Goal: Task Accomplishment & Management: Complete application form

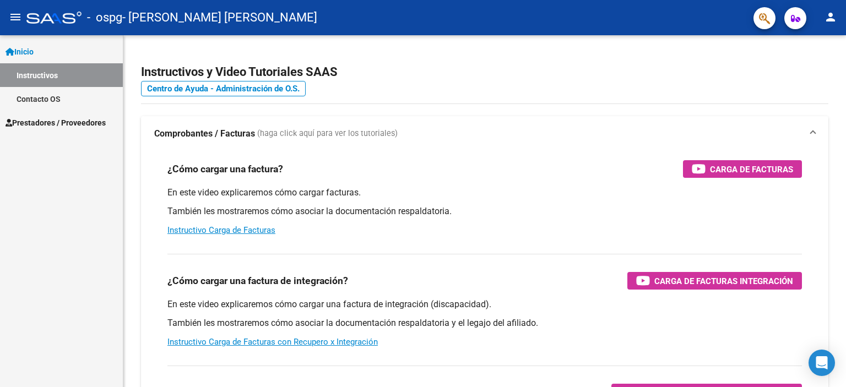
click at [37, 119] on span "Prestadores / Proveedores" at bounding box center [56, 123] width 100 height 12
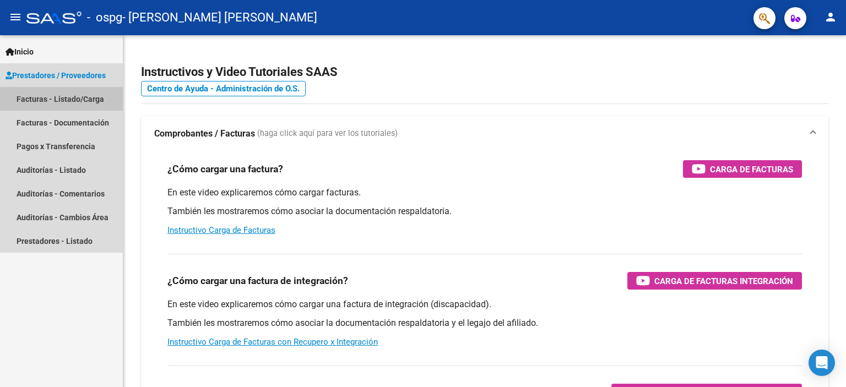
click at [56, 100] on link "Facturas - Listado/Carga" at bounding box center [61, 99] width 123 height 24
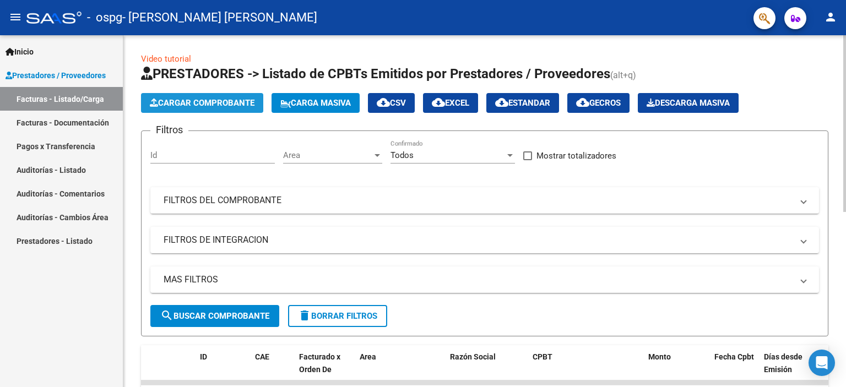
click at [195, 98] on span "Cargar Comprobante" at bounding box center [202, 103] width 105 height 10
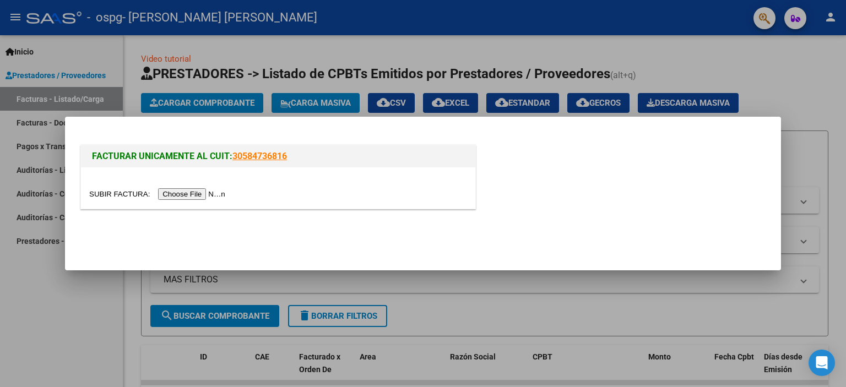
click at [205, 196] on input "file" at bounding box center [158, 194] width 139 height 12
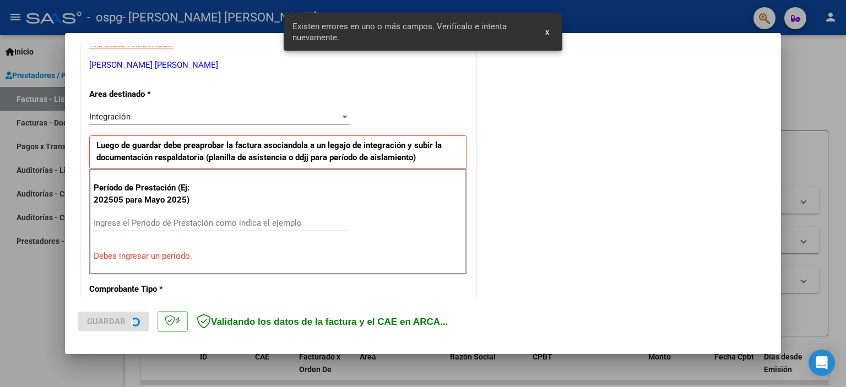
scroll to position [235, 0]
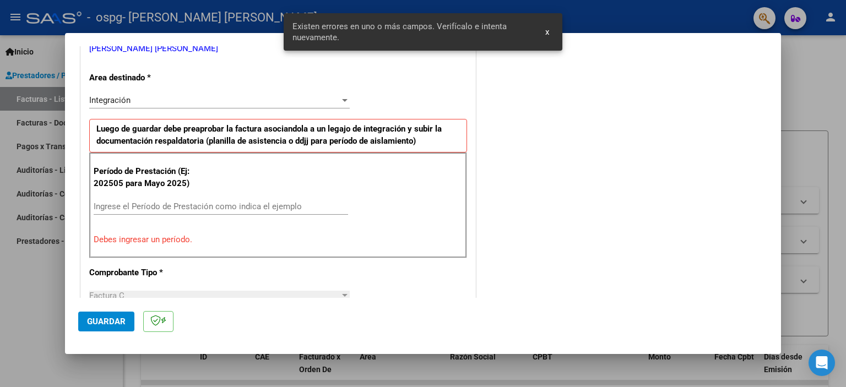
click at [246, 202] on input "Ingrese el Período de Prestación como indica el ejemplo" at bounding box center [221, 207] width 254 height 10
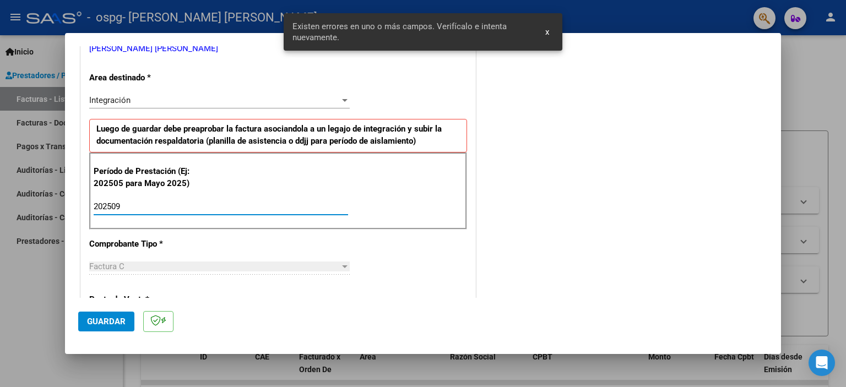
type input "202509"
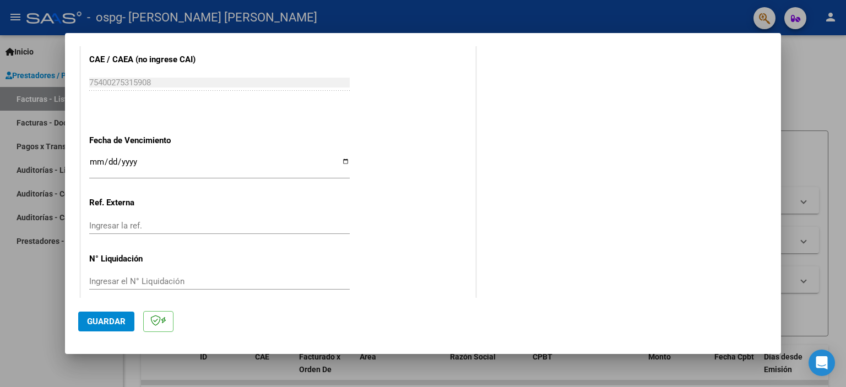
scroll to position [714, 0]
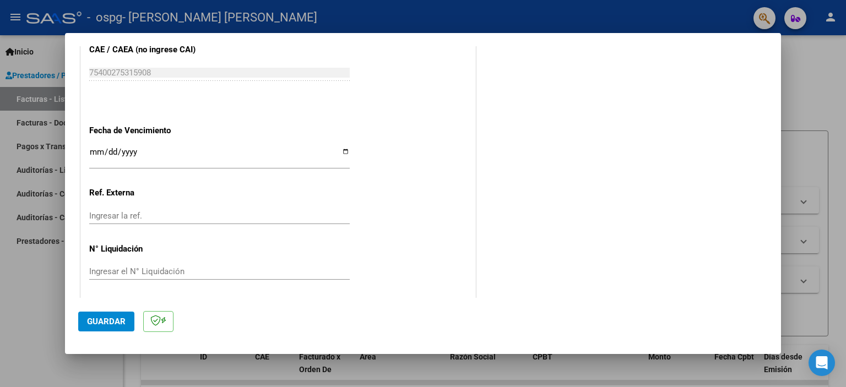
click at [95, 327] on button "Guardar" at bounding box center [106, 322] width 56 height 20
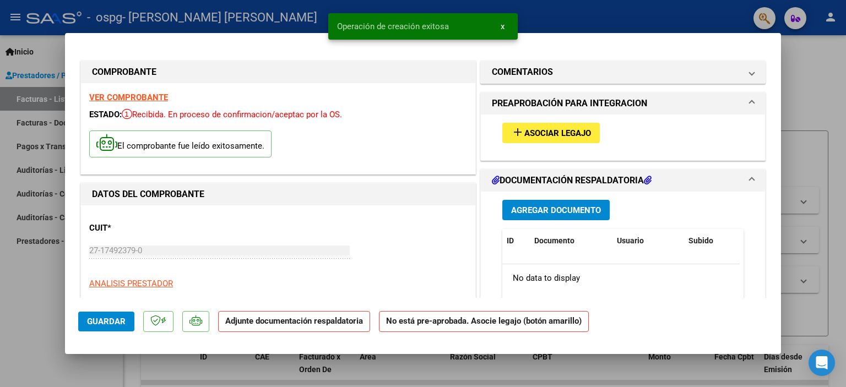
click at [514, 135] on mat-icon "add" at bounding box center [517, 132] width 13 height 13
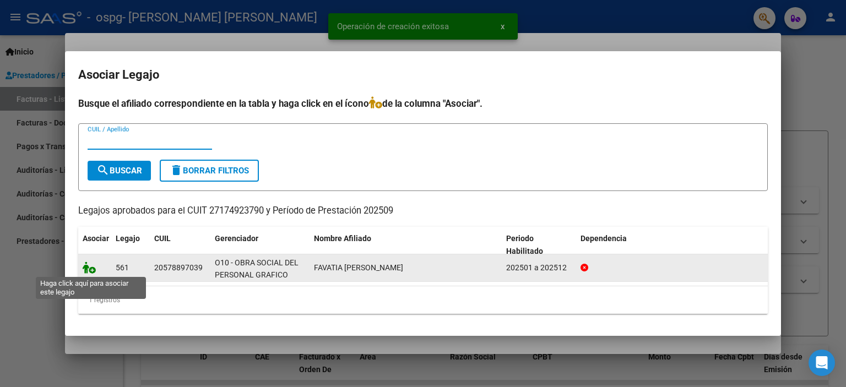
click at [89, 273] on icon at bounding box center [89, 268] width 13 height 12
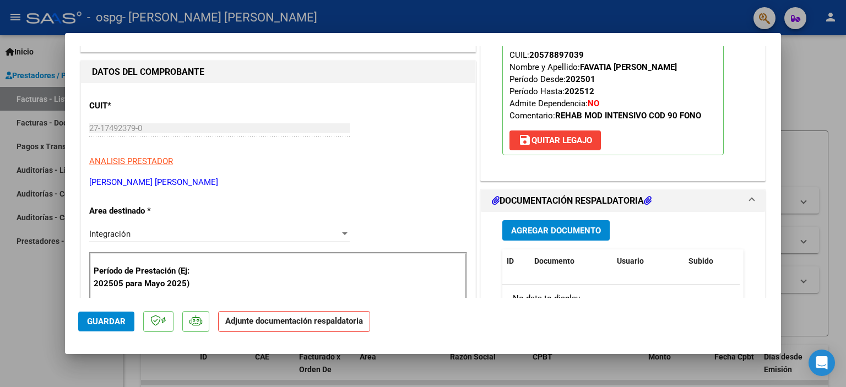
scroll to position [165, 0]
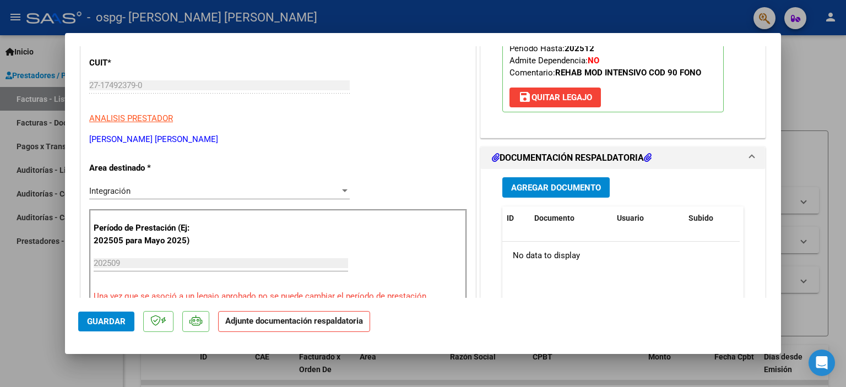
click at [537, 194] on button "Agregar Documento" at bounding box center [555, 187] width 107 height 20
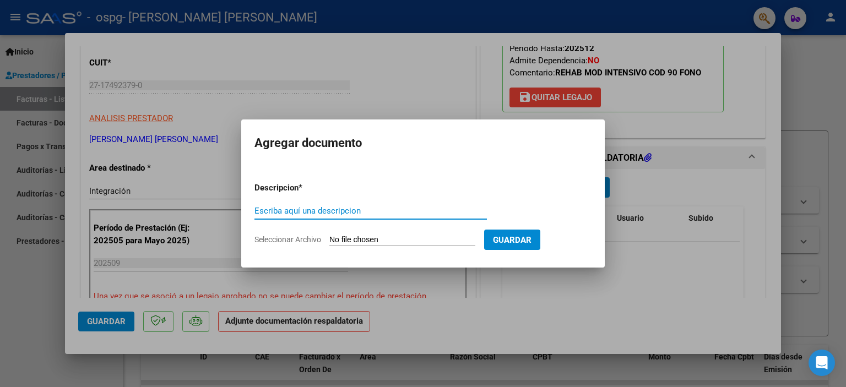
click at [360, 213] on input "Escriba aquí una descripcion" at bounding box center [370, 211] width 232 height 10
type input "asistencia"
click at [416, 233] on form "Descripcion * asistencia Escriba aquí una descripcion Seleccionar Archivo Guard…" at bounding box center [422, 213] width 337 height 80
click at [404, 242] on input "Seleccionar Archivo" at bounding box center [402, 240] width 146 height 10
type input "C:\fakepath\00153 - DERIAN FAVATIA - ASISTENCIA - SEP - FONO.jpg"
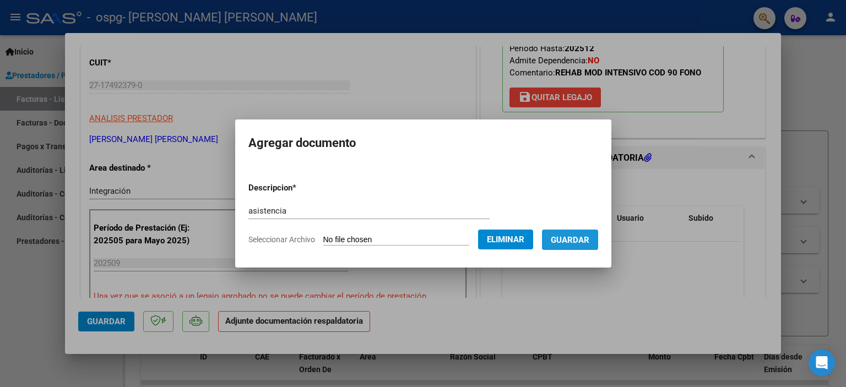
click at [575, 242] on span "Guardar" at bounding box center [570, 240] width 39 height 10
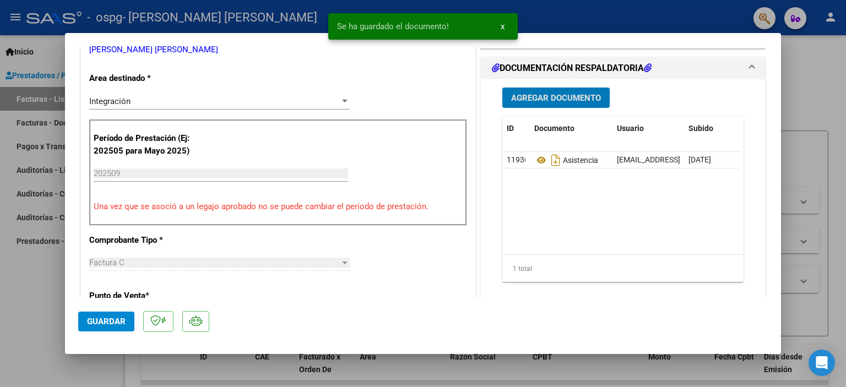
scroll to position [275, 0]
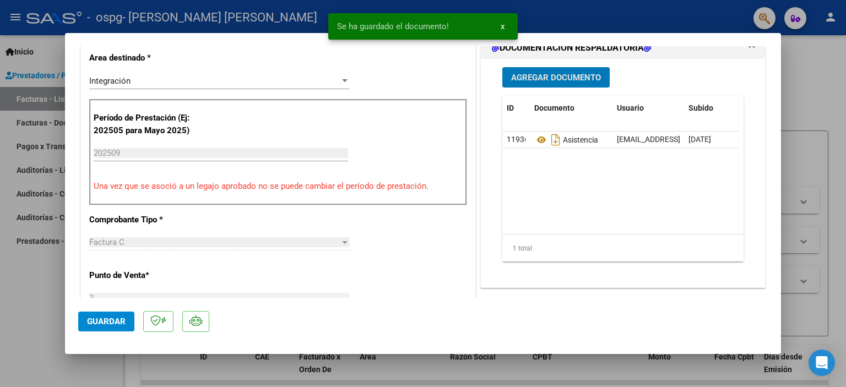
click at [111, 317] on span "Guardar" at bounding box center [106, 322] width 39 height 10
click at [35, 310] on div at bounding box center [423, 193] width 846 height 387
type input "$ 0,00"
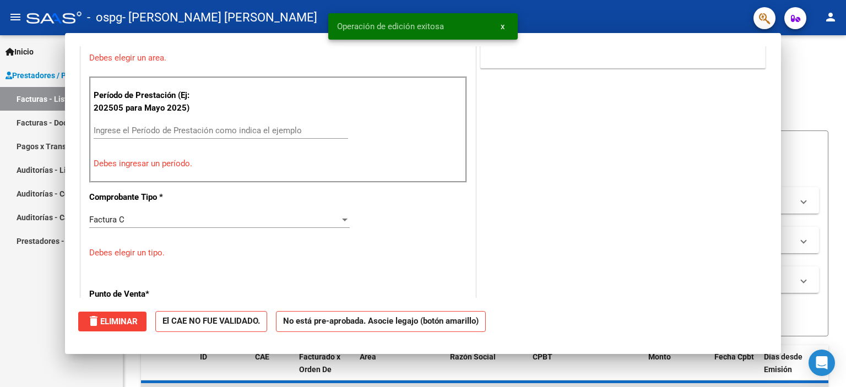
scroll to position [0, 0]
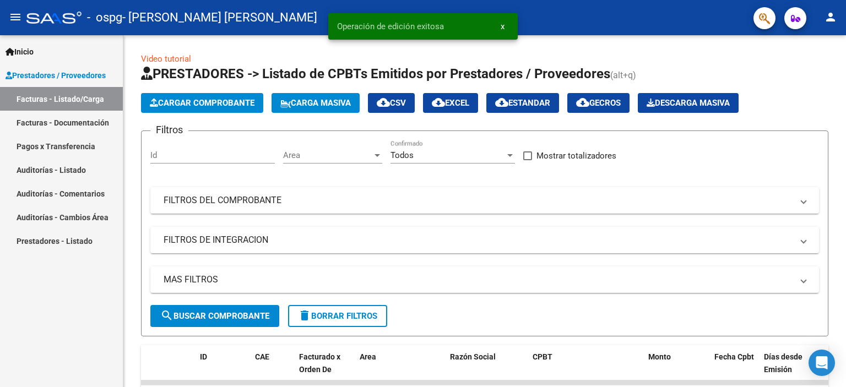
click at [830, 14] on mat-icon "person" at bounding box center [830, 16] width 13 height 13
click at [792, 77] on mat-icon "exit_to_app" at bounding box center [789, 72] width 13 height 13
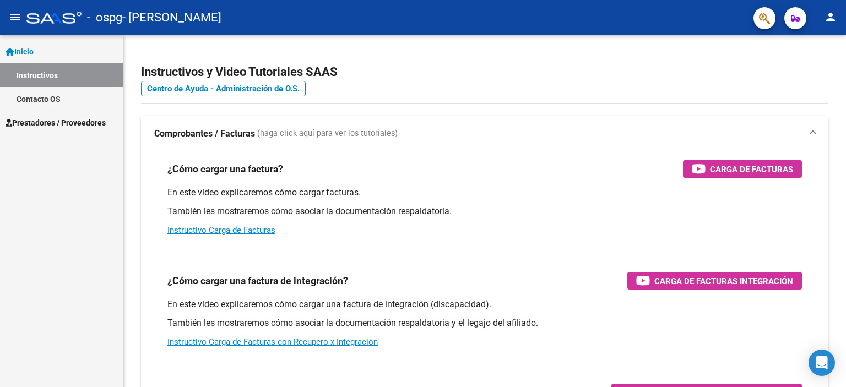
click at [73, 131] on link "Prestadores / Proveedores" at bounding box center [61, 123] width 123 height 24
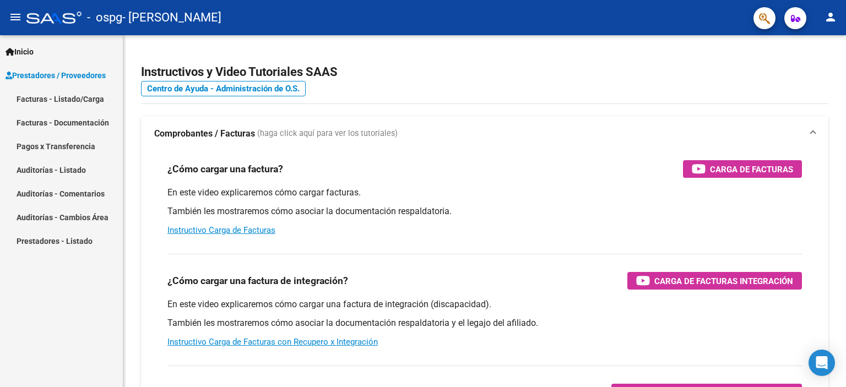
click at [61, 144] on mat-nav-list "Facturas - Listado/Carga Facturas - Documentación Pagos x Transferencia Auditor…" at bounding box center [61, 170] width 123 height 166
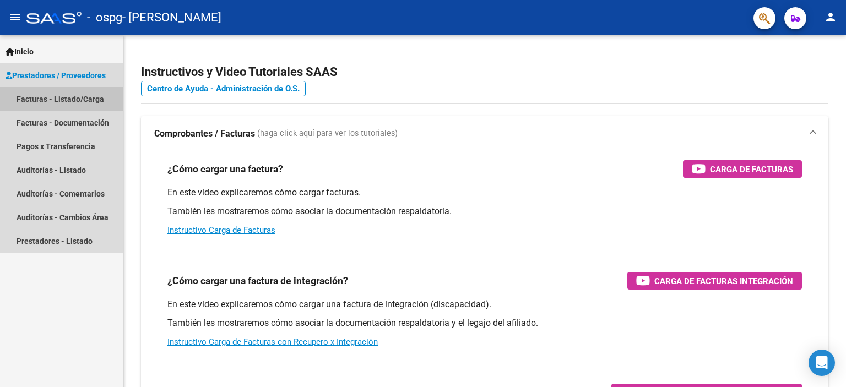
click at [61, 105] on link "Facturas - Listado/Carga" at bounding box center [61, 99] width 123 height 24
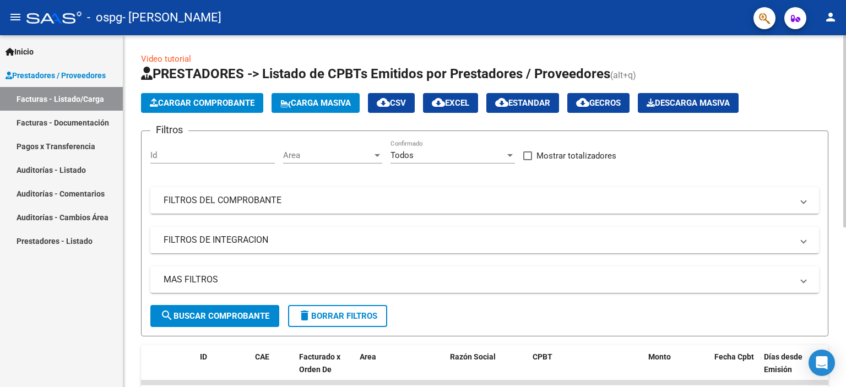
click at [154, 97] on button "Cargar Comprobante" at bounding box center [202, 103] width 122 height 20
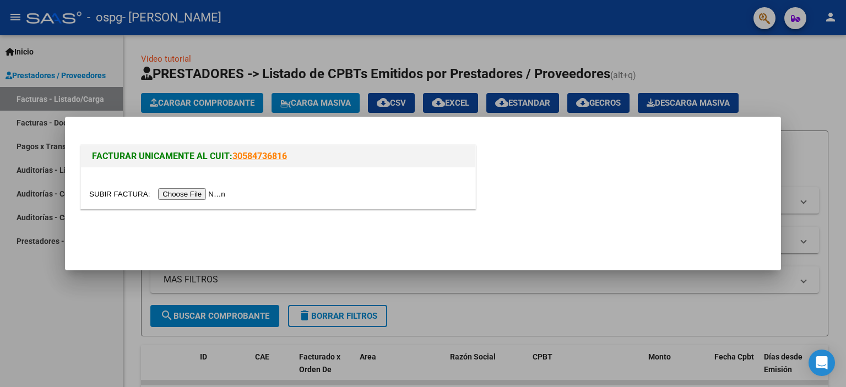
click at [183, 192] on input "file" at bounding box center [158, 194] width 139 height 12
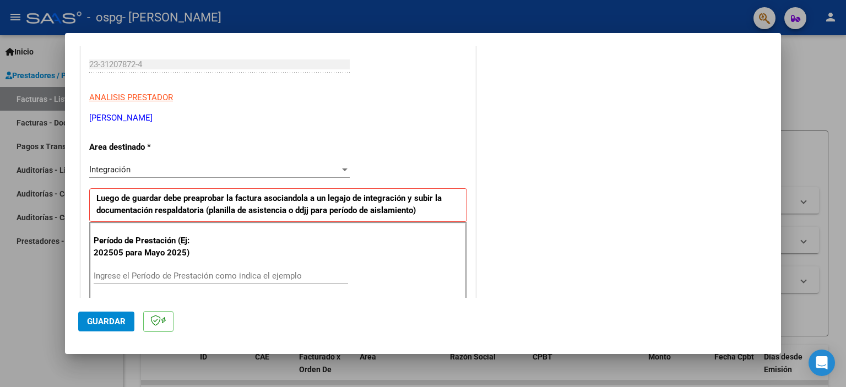
scroll to position [220, 0]
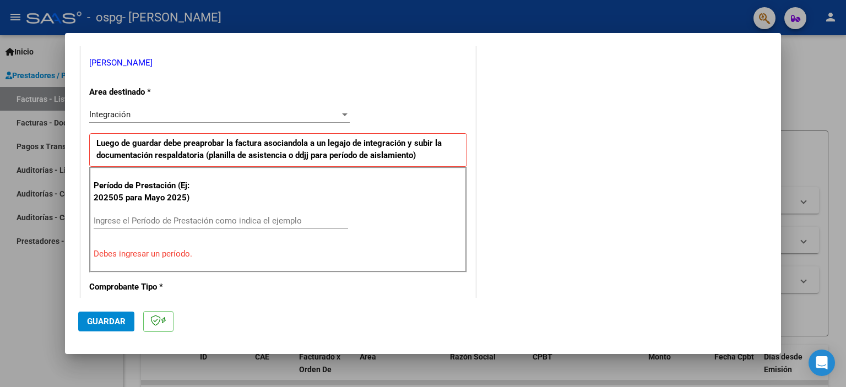
click at [178, 217] on input "Ingrese el Período de Prestación como indica el ejemplo" at bounding box center [221, 221] width 254 height 10
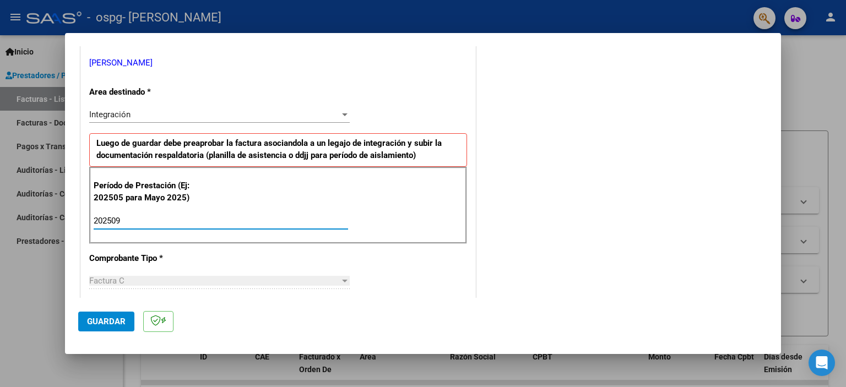
type input "202509"
click at [99, 323] on span "Guardar" at bounding box center [106, 322] width 39 height 10
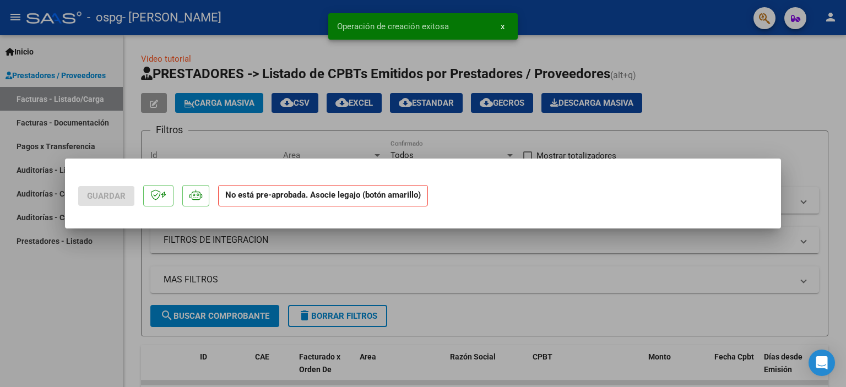
scroll to position [0, 0]
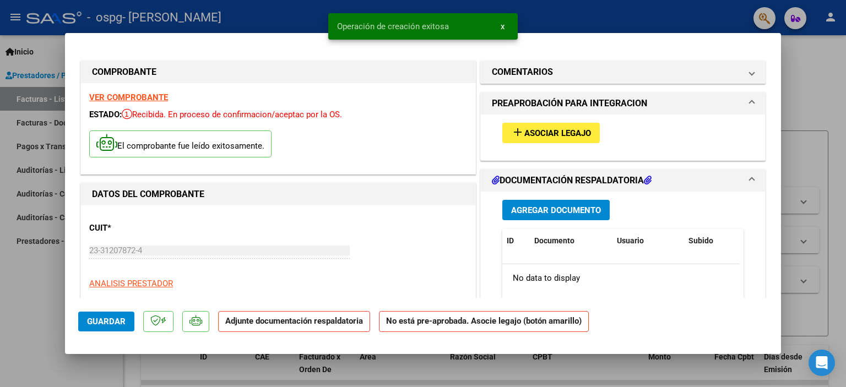
click at [550, 128] on span "add Asociar Legajo" at bounding box center [551, 133] width 80 height 10
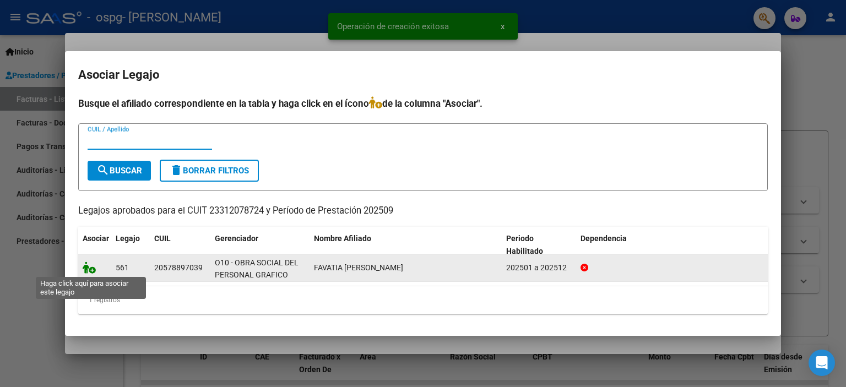
click at [88, 273] on icon at bounding box center [89, 268] width 13 height 12
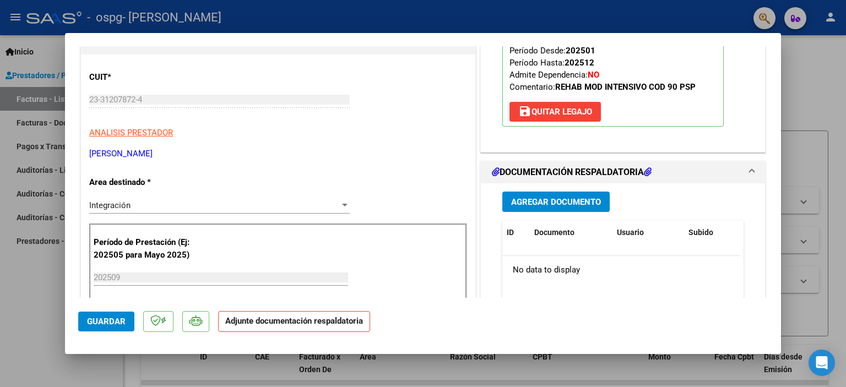
scroll to position [165, 0]
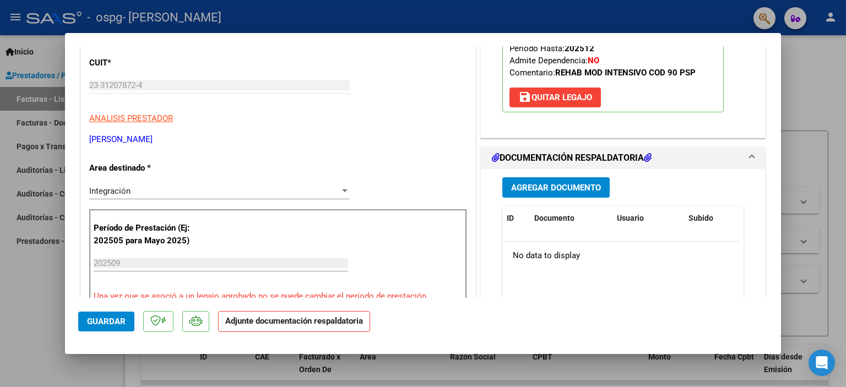
click at [525, 186] on span "Agregar Documento" at bounding box center [556, 188] width 90 height 10
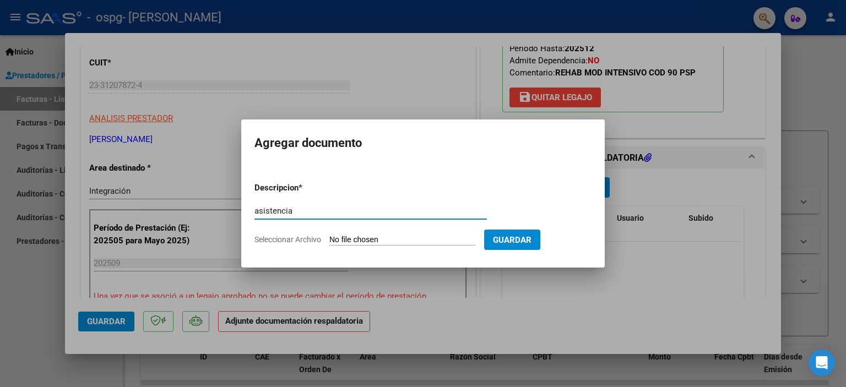
type input "asistencia"
click at [433, 243] on input "Seleccionar Archivo" at bounding box center [402, 240] width 146 height 10
type input "C:\fakepath\00153 - [PERSON_NAME] - ASISTENCIA - SEP - PSCP.jpg"
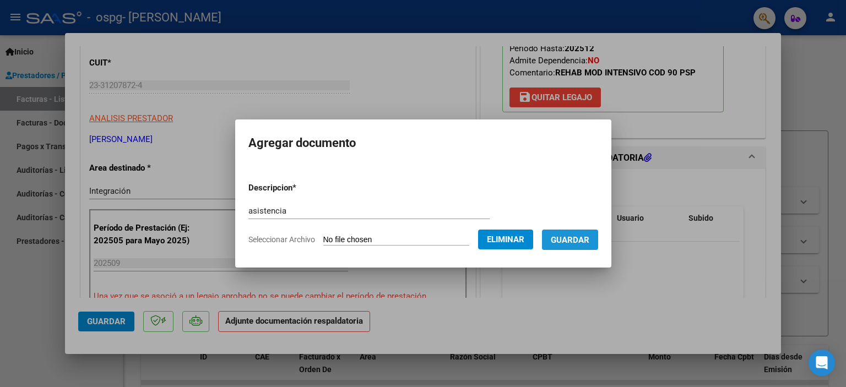
click at [577, 245] on button "Guardar" at bounding box center [570, 240] width 56 height 20
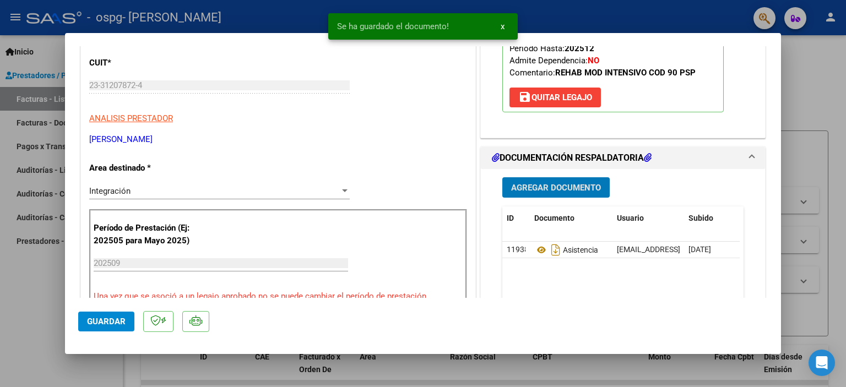
click at [94, 320] on span "Guardar" at bounding box center [106, 322] width 39 height 10
click at [41, 323] on div at bounding box center [423, 193] width 846 height 387
type input "$ 0,00"
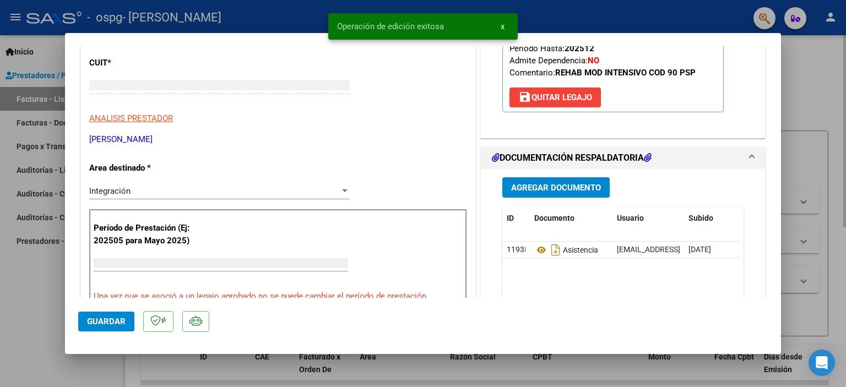
scroll to position [0, 0]
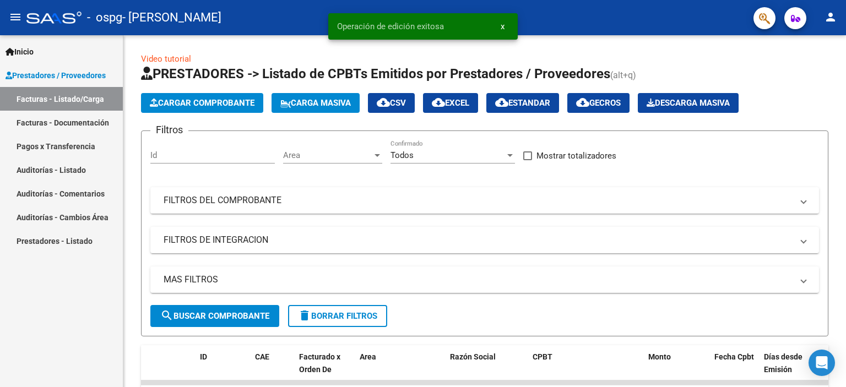
click at [833, 16] on mat-icon "person" at bounding box center [830, 16] width 13 height 13
click at [804, 62] on button "exit_to_app Salir" at bounding box center [807, 72] width 67 height 26
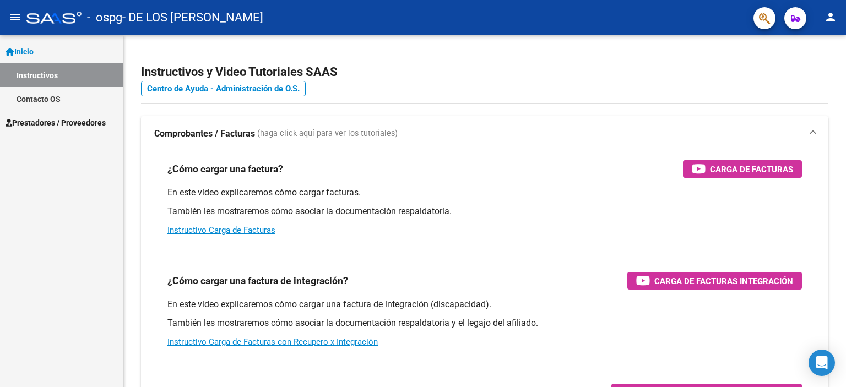
click at [77, 113] on link "Prestadores / Proveedores" at bounding box center [61, 123] width 123 height 24
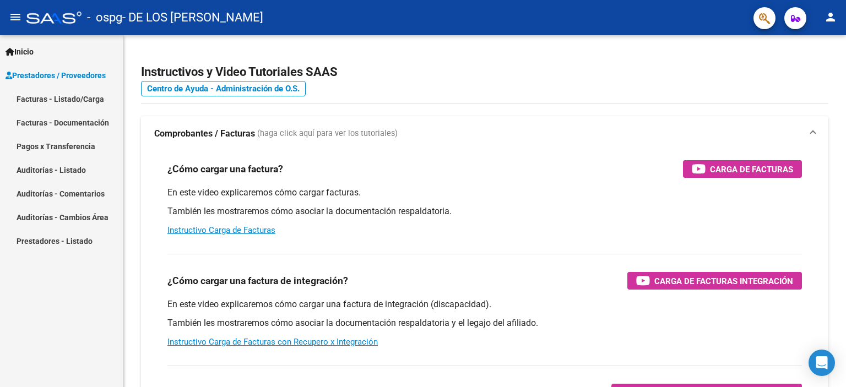
click at [75, 101] on link "Facturas - Listado/Carga" at bounding box center [61, 99] width 123 height 24
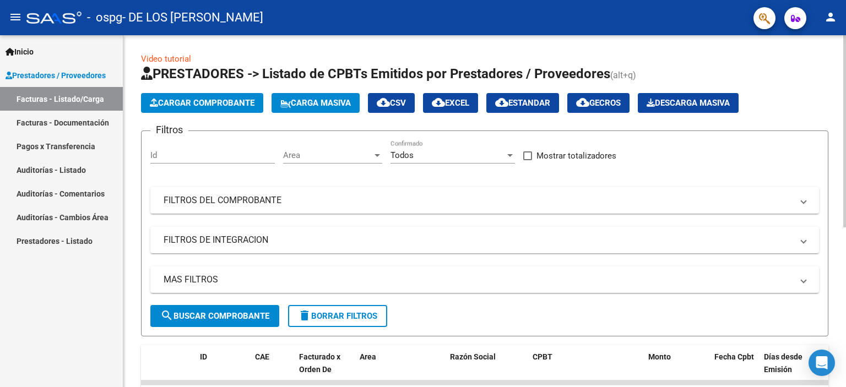
click at [233, 110] on button "Cargar Comprobante" at bounding box center [202, 103] width 122 height 20
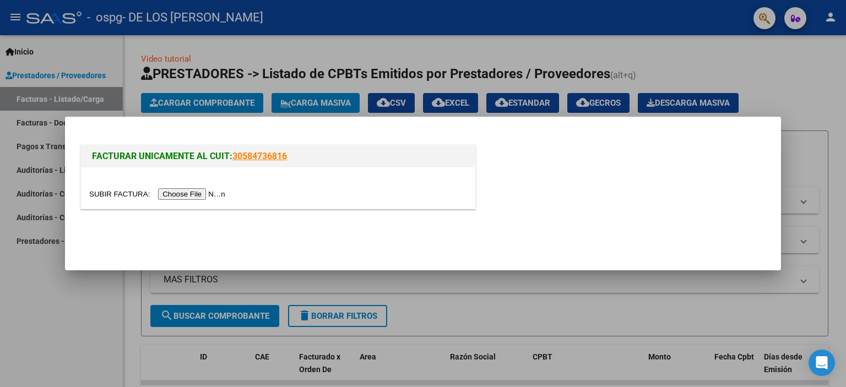
click at [204, 195] on input "file" at bounding box center [158, 194] width 139 height 12
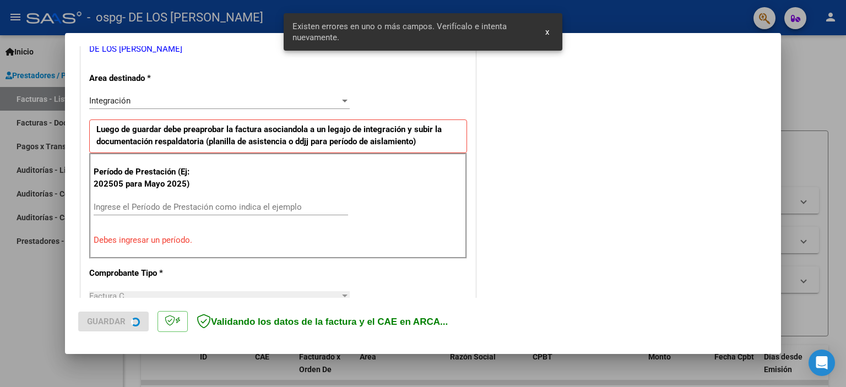
scroll to position [235, 0]
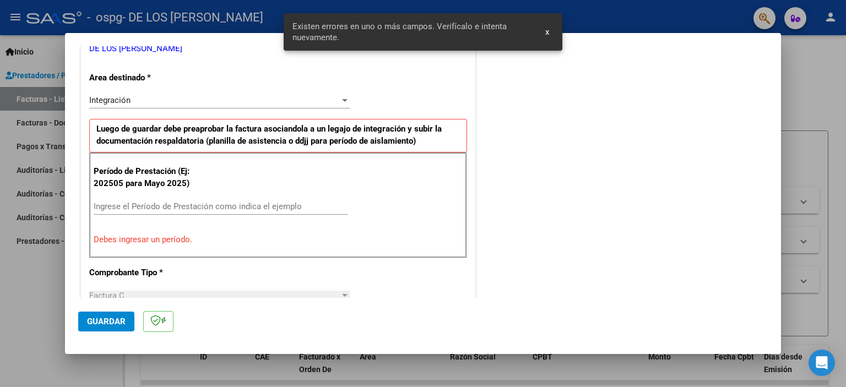
click at [233, 211] on div "Ingrese el Período de Prestación como indica el ejemplo" at bounding box center [221, 206] width 254 height 17
click at [233, 203] on input "Ingrese el Período de Prestación como indica el ejemplo" at bounding box center [221, 207] width 254 height 10
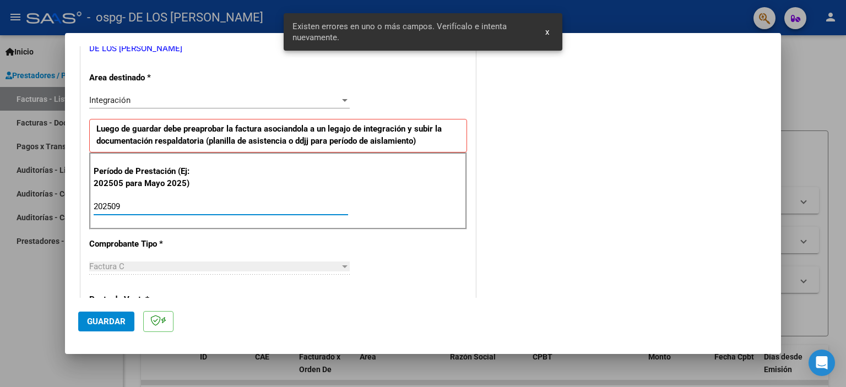
type input "202509"
click at [111, 324] on span "Guardar" at bounding box center [106, 322] width 39 height 10
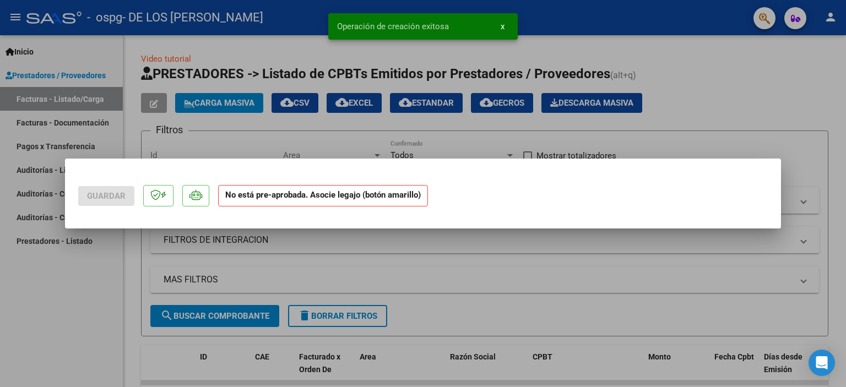
scroll to position [0, 0]
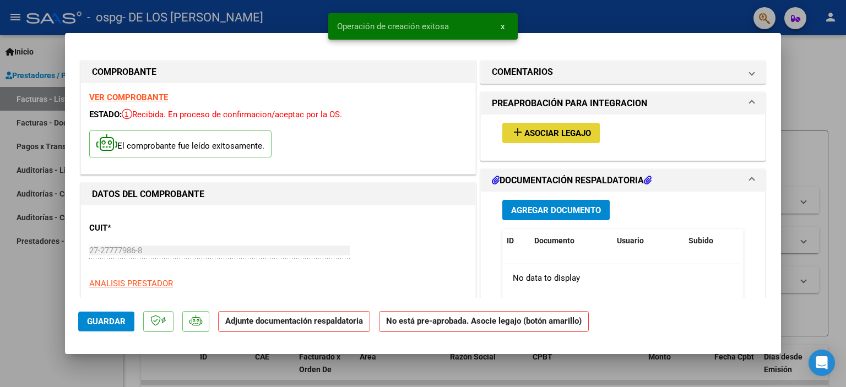
click at [546, 130] on span "Asociar Legajo" at bounding box center [557, 133] width 67 height 10
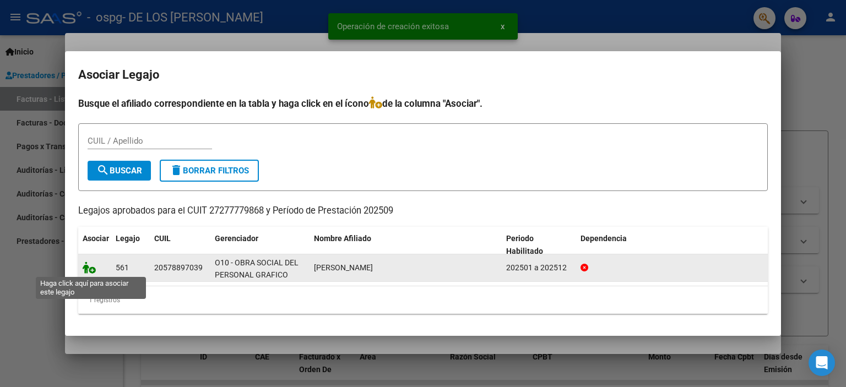
click at [87, 267] on icon at bounding box center [89, 268] width 13 height 12
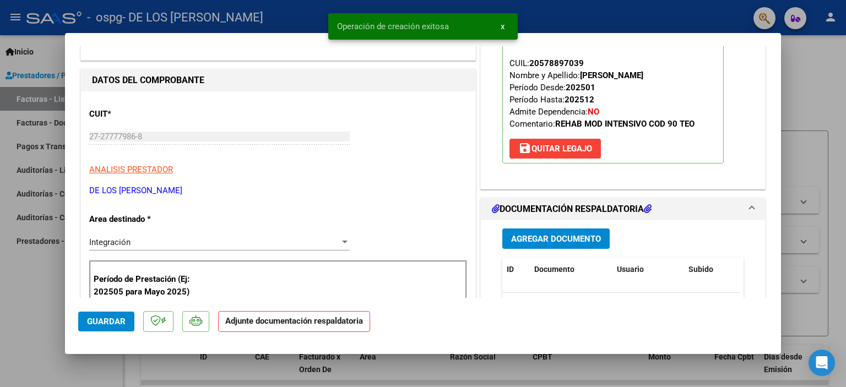
scroll to position [220, 0]
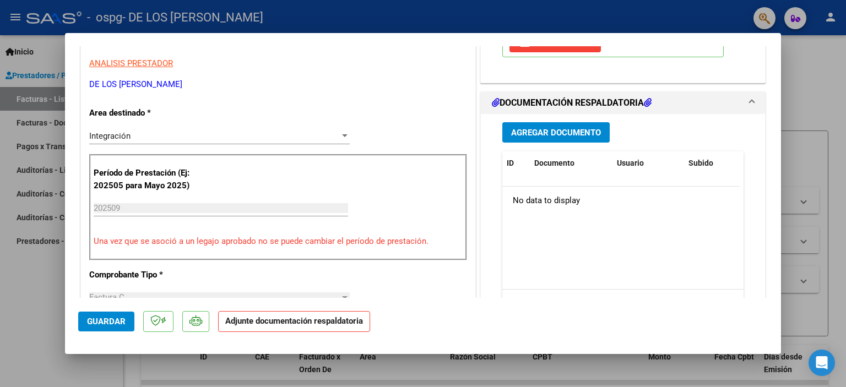
click at [558, 128] on span "Agregar Documento" at bounding box center [556, 133] width 90 height 10
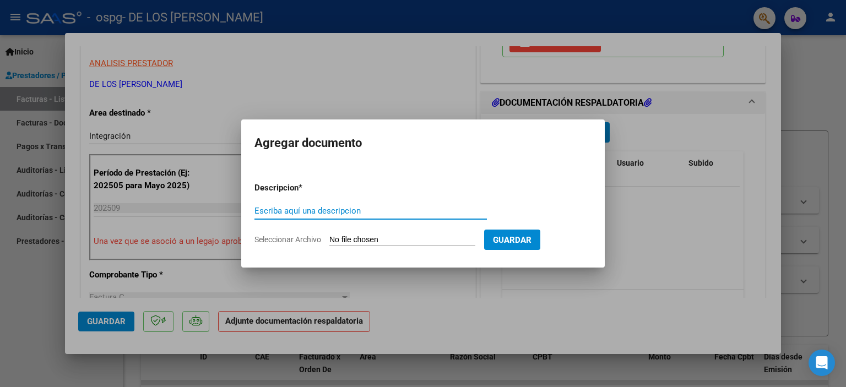
click at [353, 210] on input "Escriba aquí una descripcion" at bounding box center [370, 211] width 232 height 10
type input "asistencia"
click at [364, 242] on input "Seleccionar Archivo" at bounding box center [402, 240] width 146 height 10
type input "C:\fakepath\00153 - DERIAN FAVATIA - ASISTENCIA - SEP - TO.jpg"
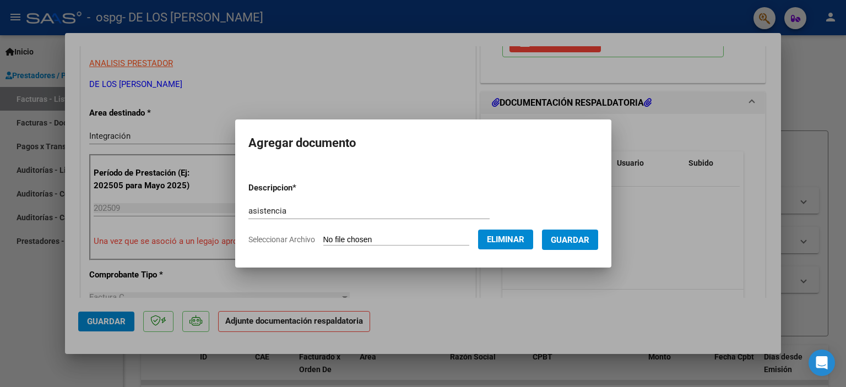
click at [585, 246] on button "Guardar" at bounding box center [570, 240] width 56 height 20
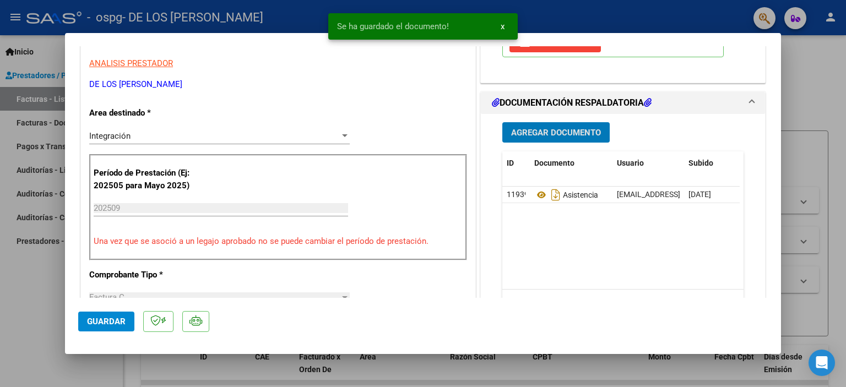
click at [108, 315] on button "Guardar" at bounding box center [106, 322] width 56 height 20
click at [57, 309] on div at bounding box center [423, 193] width 846 height 387
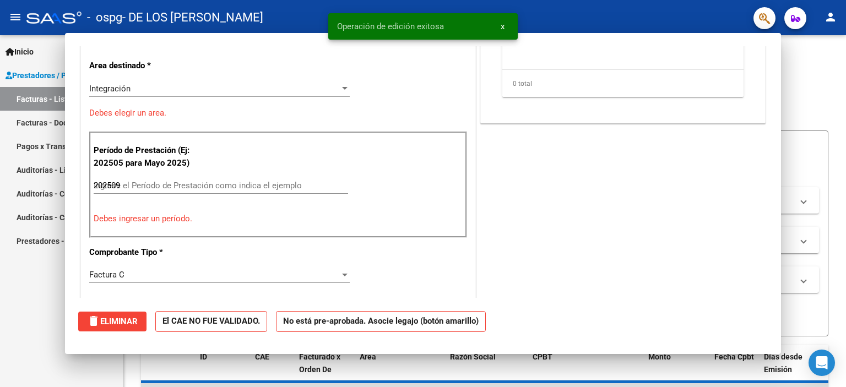
type input "$ 0,00"
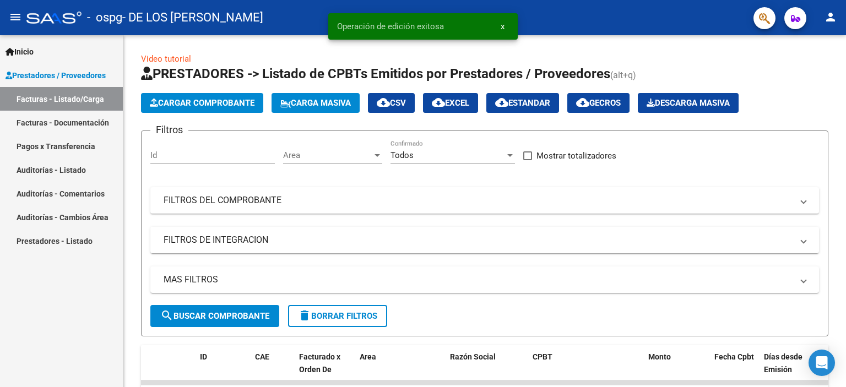
click at [839, 26] on mat-toolbar "menu - ospg - DE LOS SANTOS MARCELA FERNANDA person" at bounding box center [423, 17] width 846 height 35
click at [830, 15] on mat-icon "person" at bounding box center [830, 16] width 13 height 13
click at [802, 66] on button "exit_to_app Salir" at bounding box center [807, 72] width 67 height 26
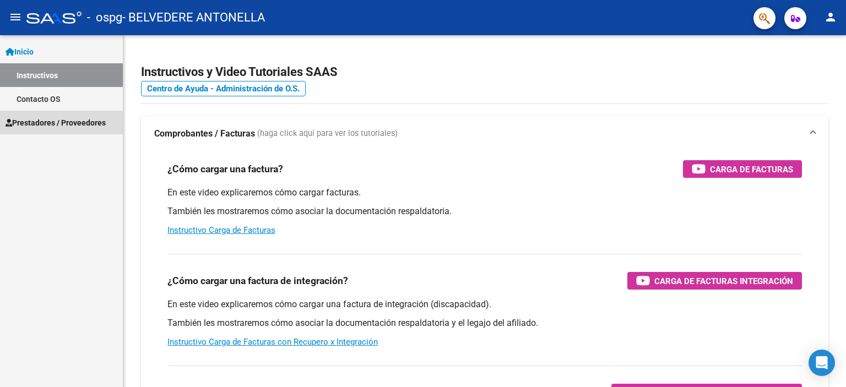
click at [61, 127] on span "Prestadores / Proveedores" at bounding box center [56, 123] width 100 height 12
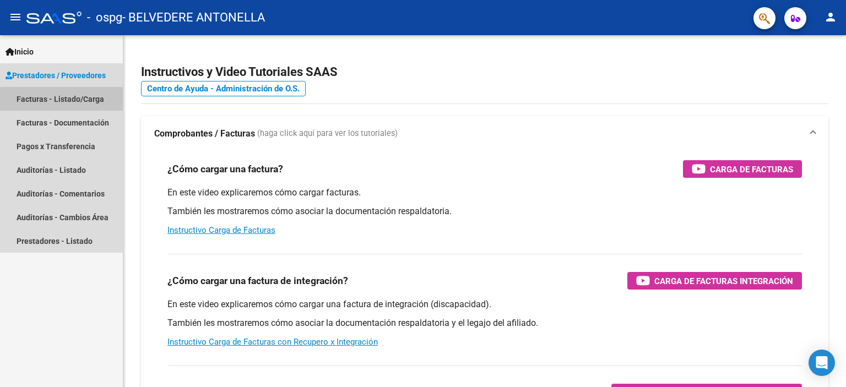
click at [69, 101] on link "Facturas - Listado/Carga" at bounding box center [61, 99] width 123 height 24
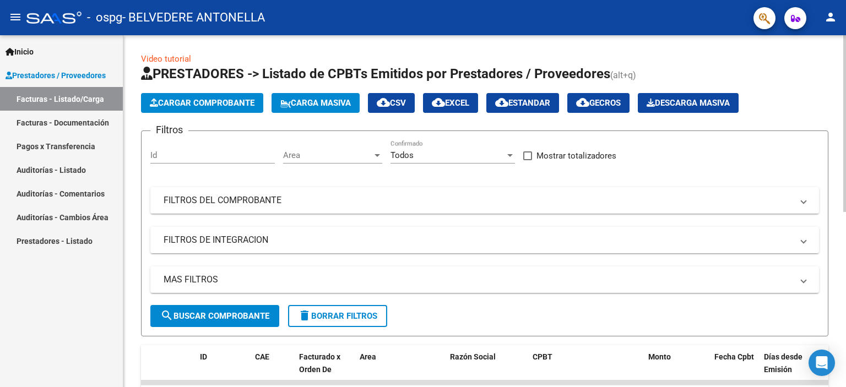
click at [197, 105] on span "Cargar Comprobante" at bounding box center [202, 103] width 105 height 10
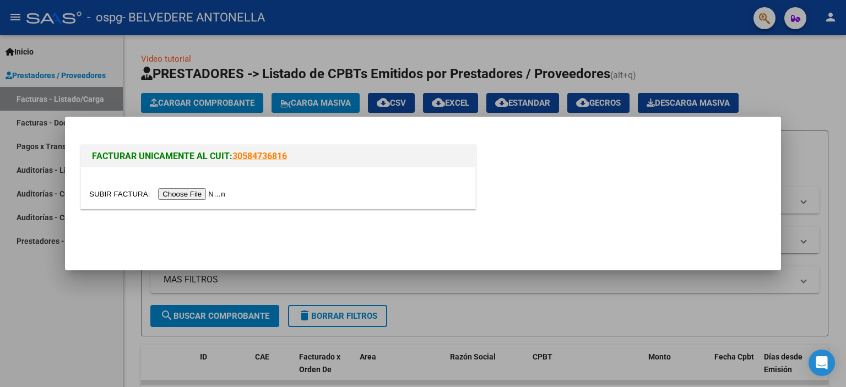
click at [171, 192] on input "file" at bounding box center [158, 194] width 139 height 12
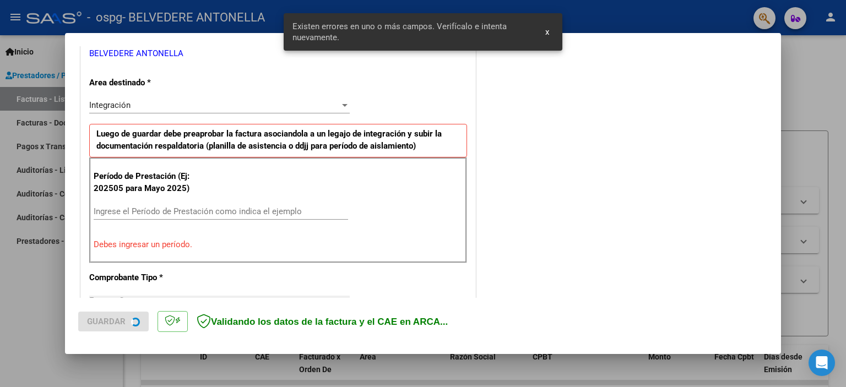
scroll to position [235, 0]
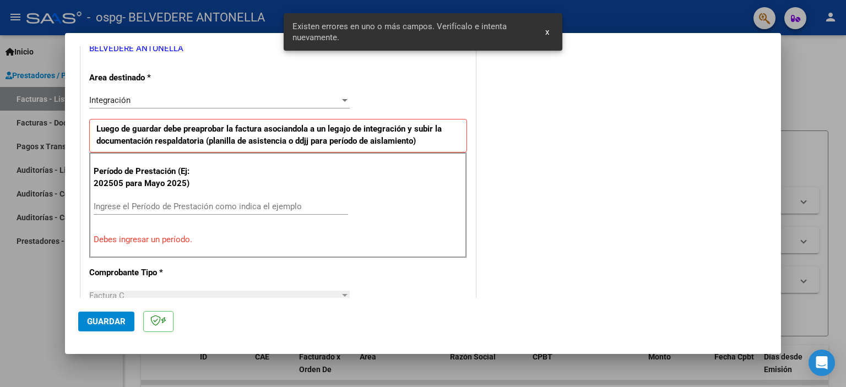
click at [149, 205] on input "Ingrese el Período de Prestación como indica el ejemplo" at bounding box center [221, 207] width 254 height 10
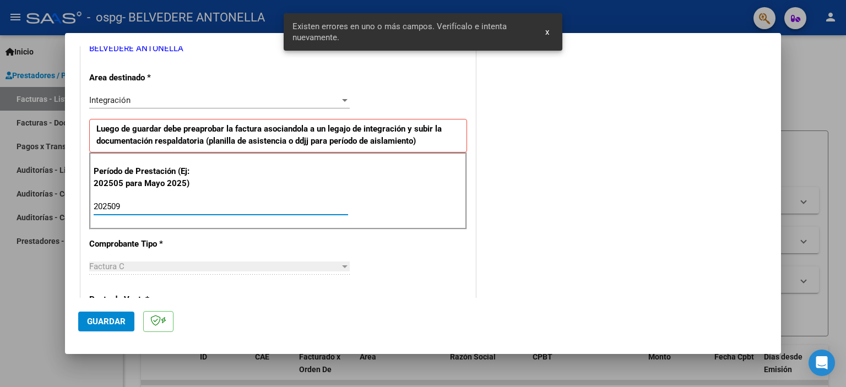
type input "202509"
click at [107, 318] on span "Guardar" at bounding box center [106, 322] width 39 height 10
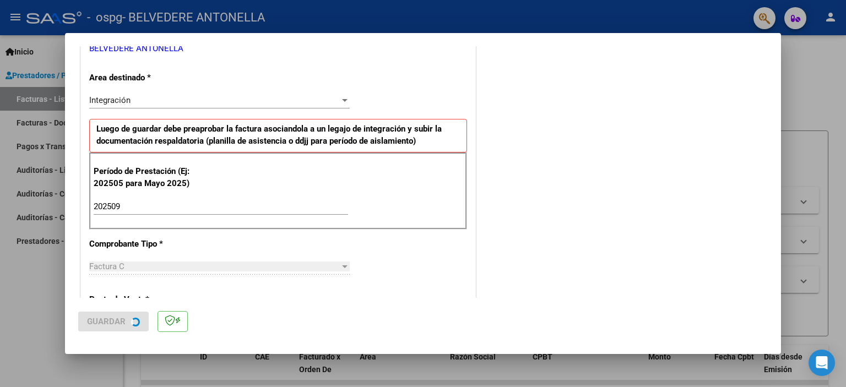
scroll to position [0, 0]
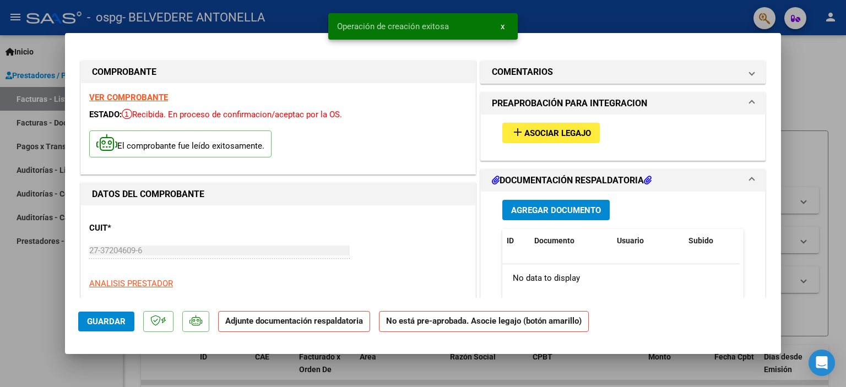
click at [524, 138] on span "Asociar Legajo" at bounding box center [557, 133] width 67 height 10
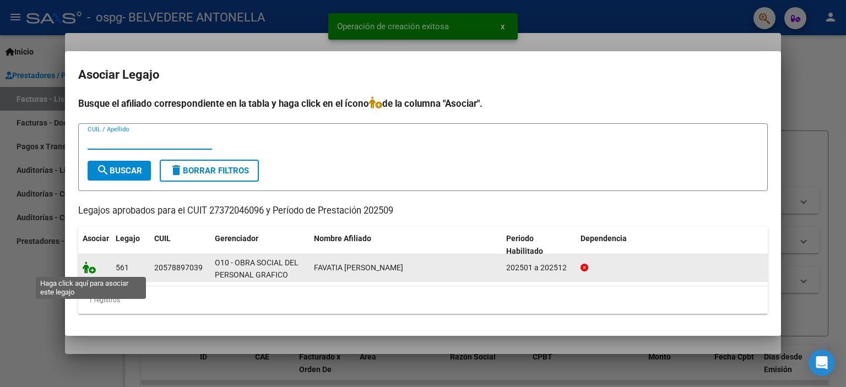
click at [93, 269] on icon at bounding box center [89, 268] width 13 height 12
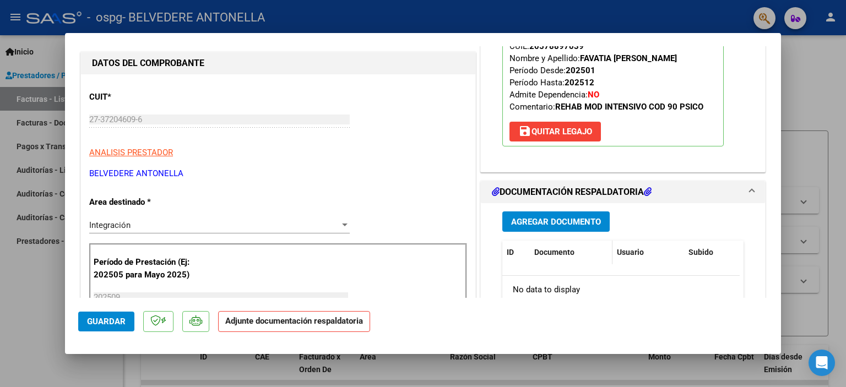
scroll to position [165, 0]
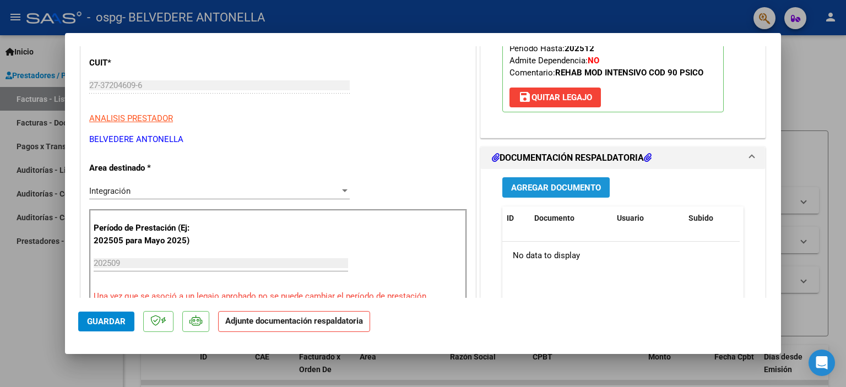
click at [551, 187] on span "Agregar Documento" at bounding box center [556, 188] width 90 height 10
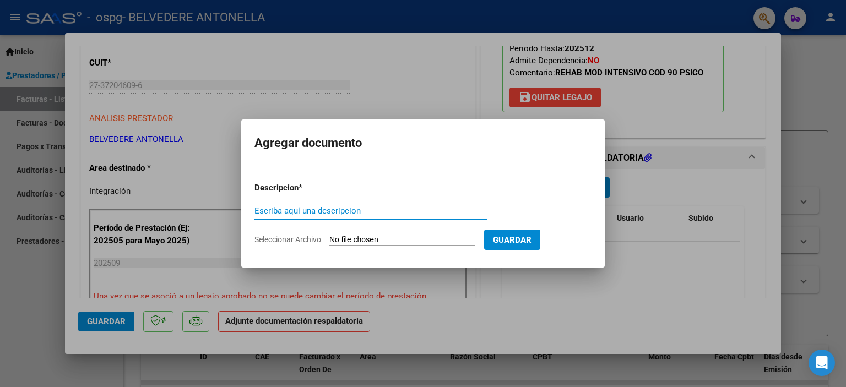
click at [333, 208] on input "Escriba aquí una descripcion" at bounding box center [370, 211] width 232 height 10
type input "asistencia"
click at [346, 236] on input "Seleccionar Archivo" at bounding box center [402, 240] width 146 height 10
type input "C:\fakepath\00153 - DERIAN FAVATIA - ASISTENCIA - SEP - PSCL.jpg"
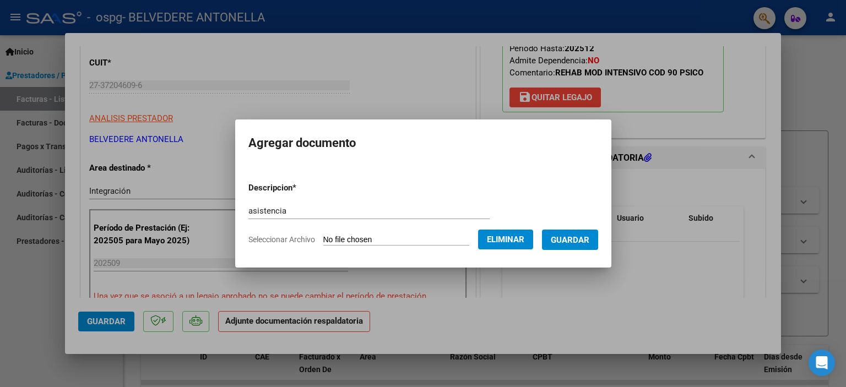
click at [586, 235] on span "Guardar" at bounding box center [570, 240] width 39 height 10
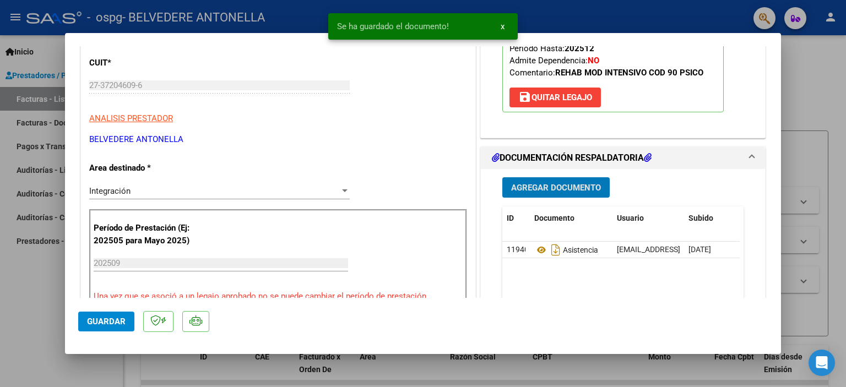
click at [94, 318] on span "Guardar" at bounding box center [106, 322] width 39 height 10
click at [53, 312] on div at bounding box center [423, 193] width 846 height 387
type input "$ 0,00"
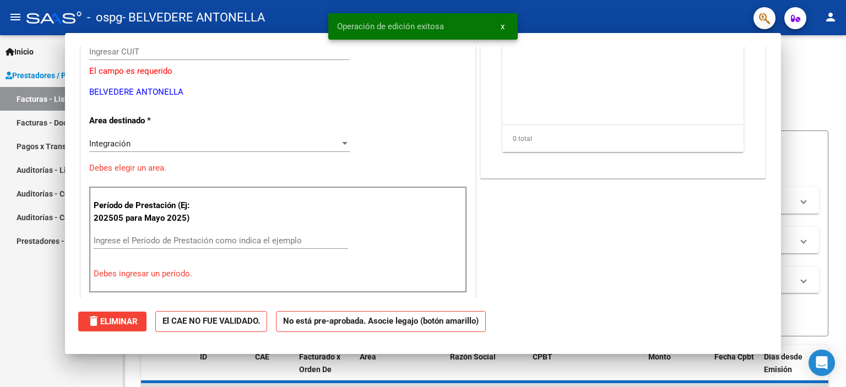
scroll to position [132, 0]
